Goal: Register for event/course

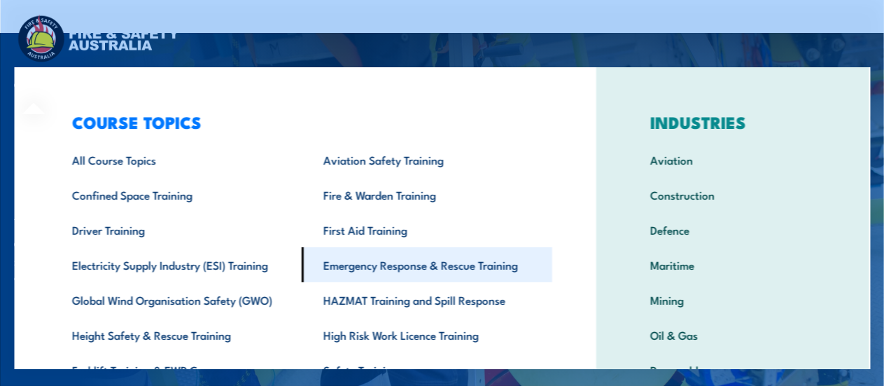
click at [364, 266] on link "Emergency Response & Rescue Training" at bounding box center [427, 264] width 251 height 35
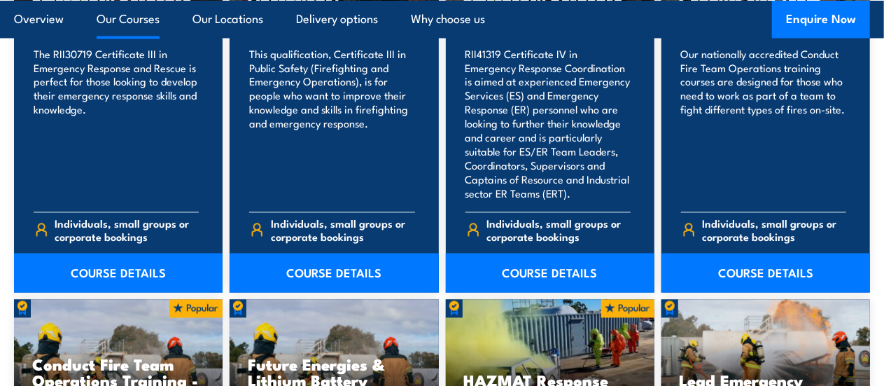
scroll to position [1202, 0]
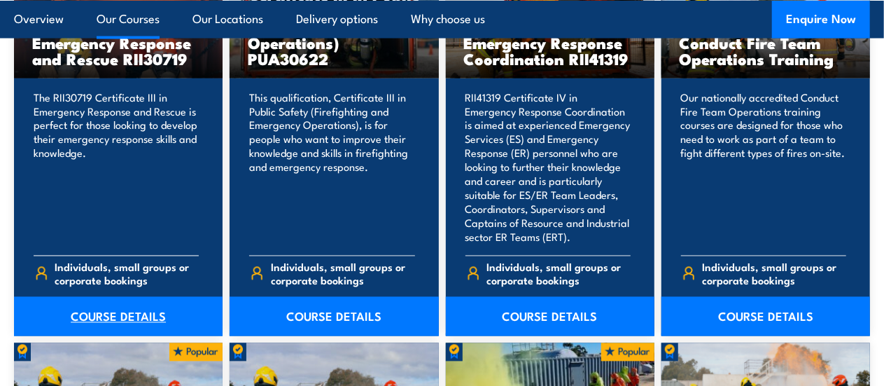
click at [120, 319] on link "COURSE DETAILS" at bounding box center [118, 316] width 209 height 39
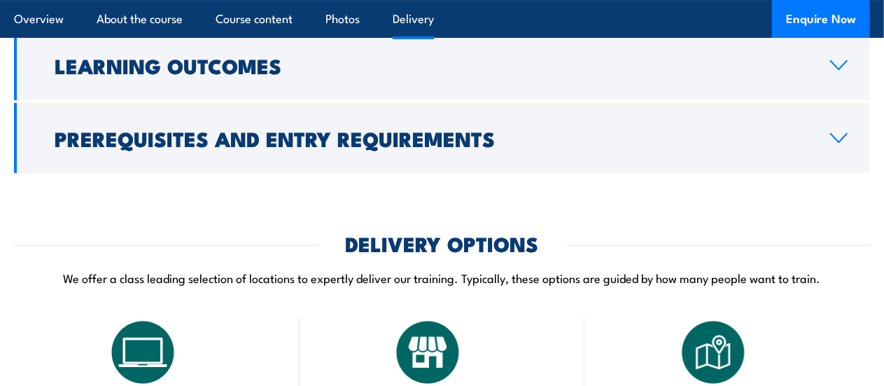
scroll to position [2491, 0]
